Goal: Task Accomplishment & Management: Manage account settings

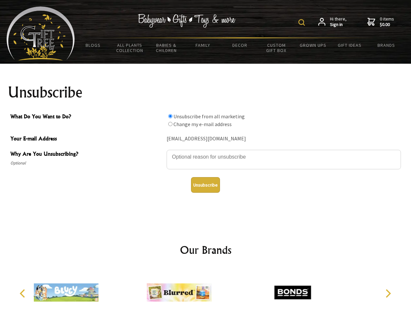
click at [302, 22] on img at bounding box center [301, 22] width 7 height 7
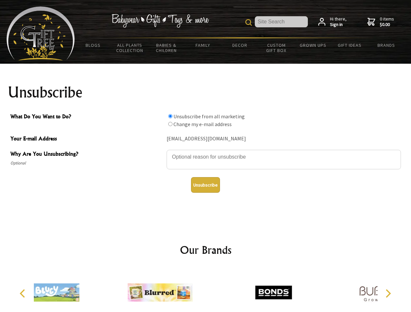
click at [205, 152] on textarea "Why Are You Unsubscribing?" at bounding box center [283, 160] width 234 height 20
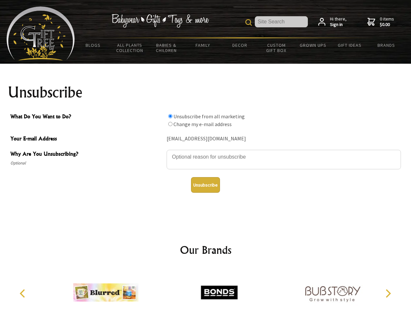
click at [170, 116] on input "What Do You Want to Do?" at bounding box center [170, 116] width 4 height 4
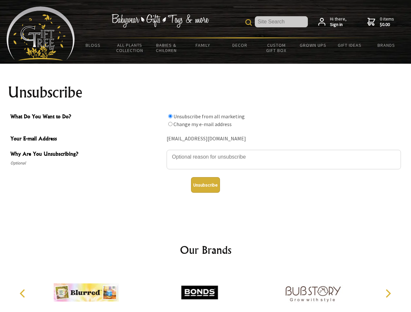
click at [170, 124] on input "What Do You Want to Do?" at bounding box center [170, 124] width 4 height 4
radio input "true"
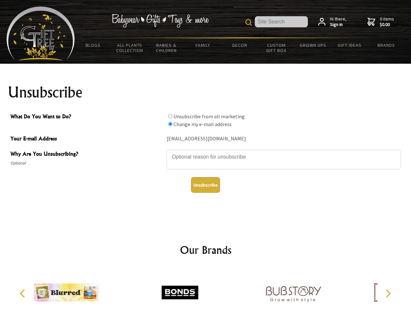
click at [205, 185] on button "Unsubscribe" at bounding box center [205, 185] width 29 height 16
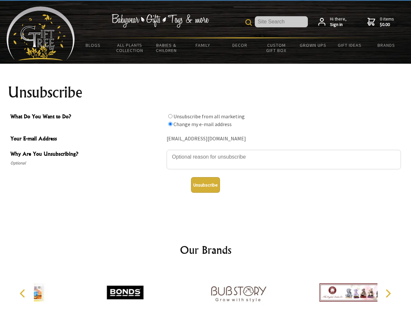
click at [23, 294] on icon "Previous" at bounding box center [23, 293] width 8 height 8
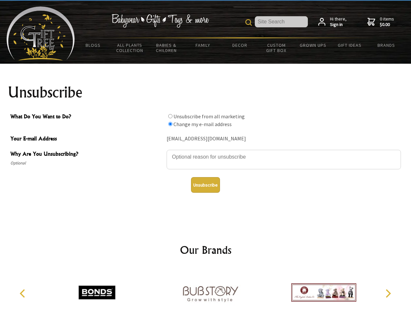
click at [388, 294] on icon "Next" at bounding box center [387, 293] width 8 height 8
